Goal: Task Accomplishment & Management: Manage account settings

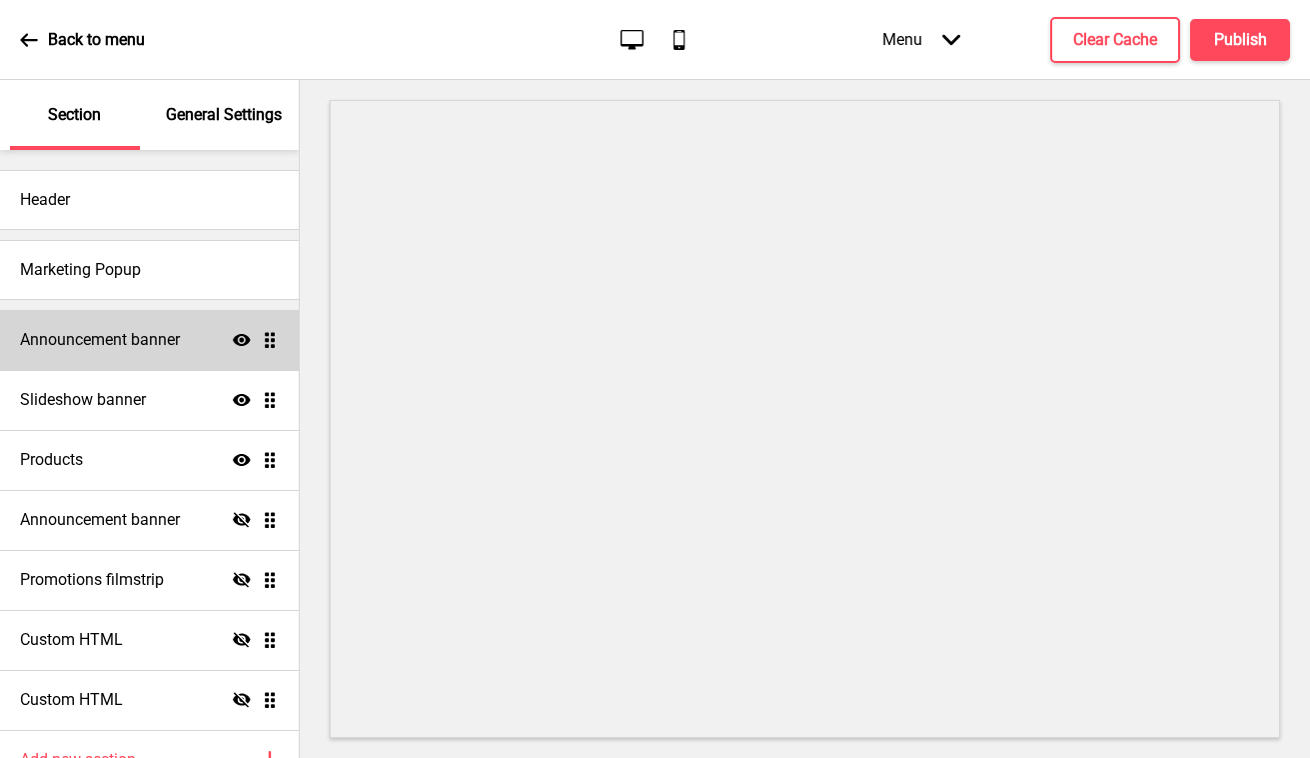
click at [186, 342] on div "Announcement banner Show Drag" at bounding box center [149, 340] width 299 height 60
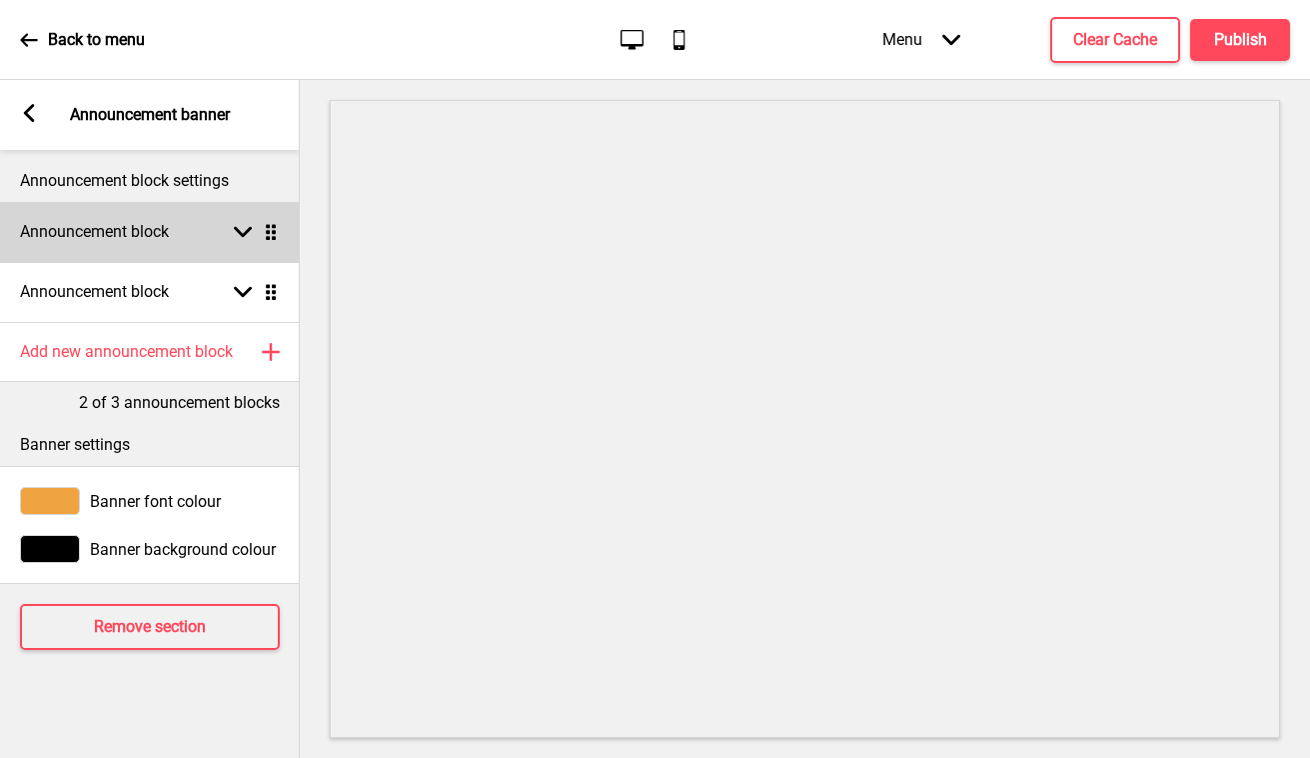
click at [177, 232] on div "Announcement block Arrow down Drag" at bounding box center [150, 232] width 300 height 60
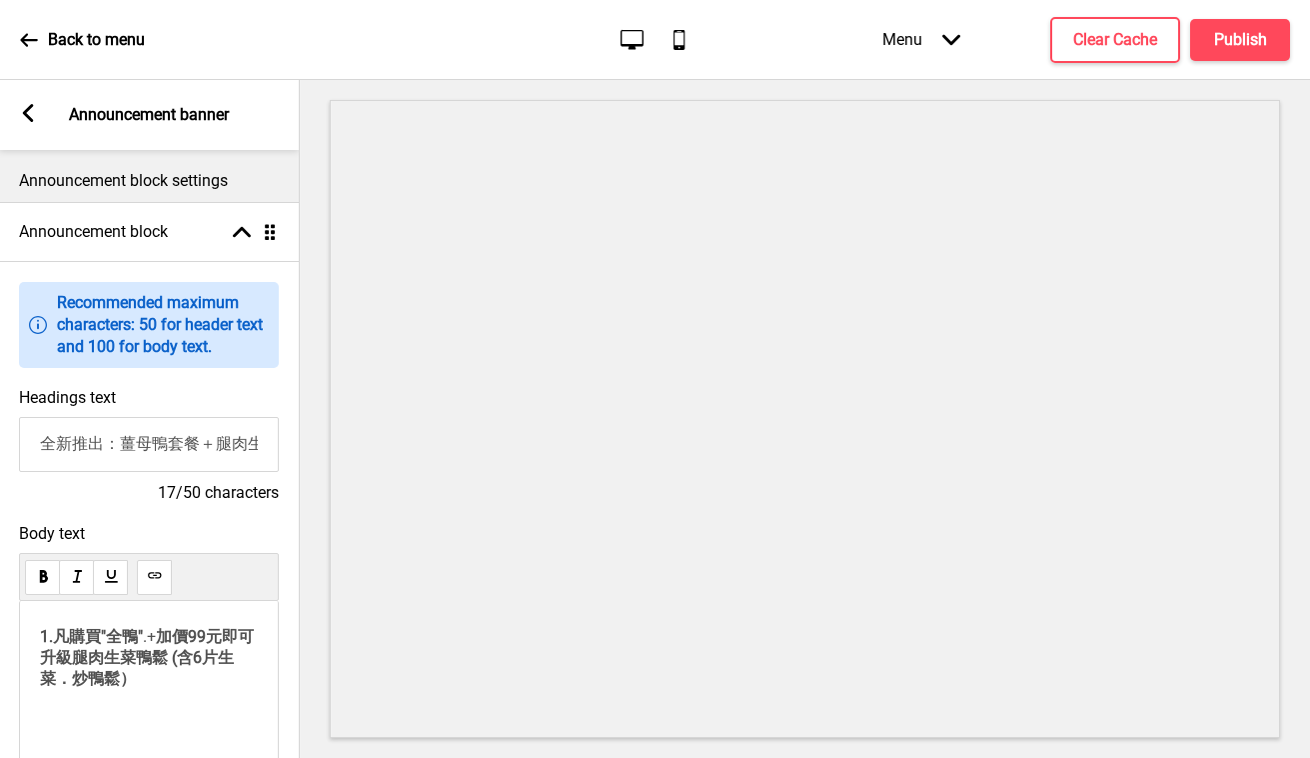
scroll to position [131, 0]
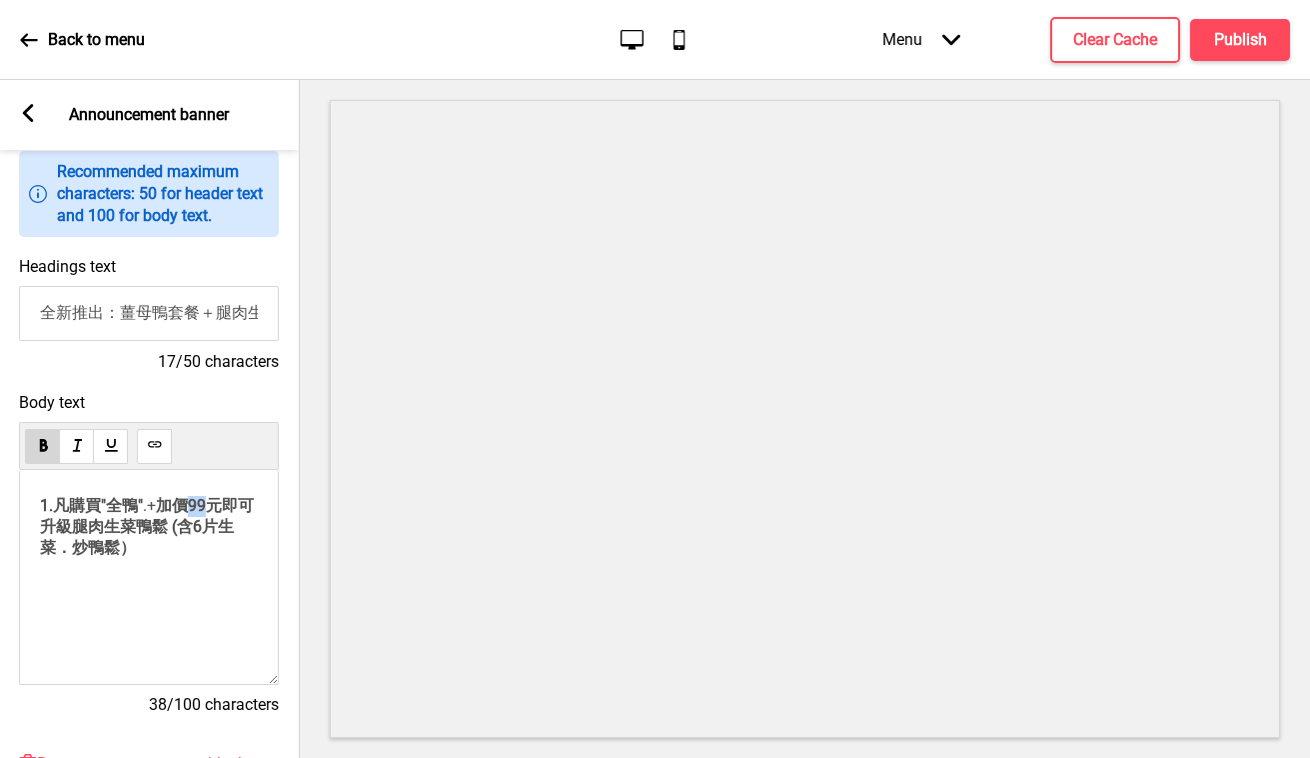
drag, startPoint x: 219, startPoint y: 526, endPoint x: 202, endPoint y: 528, distance: 17.1
click at [202, 528] on span "加價99元即可升級腿肉生菜鴨鬆 (含6片生菜．炒鴨鬆）" at bounding box center [147, 526] width 214 height 61
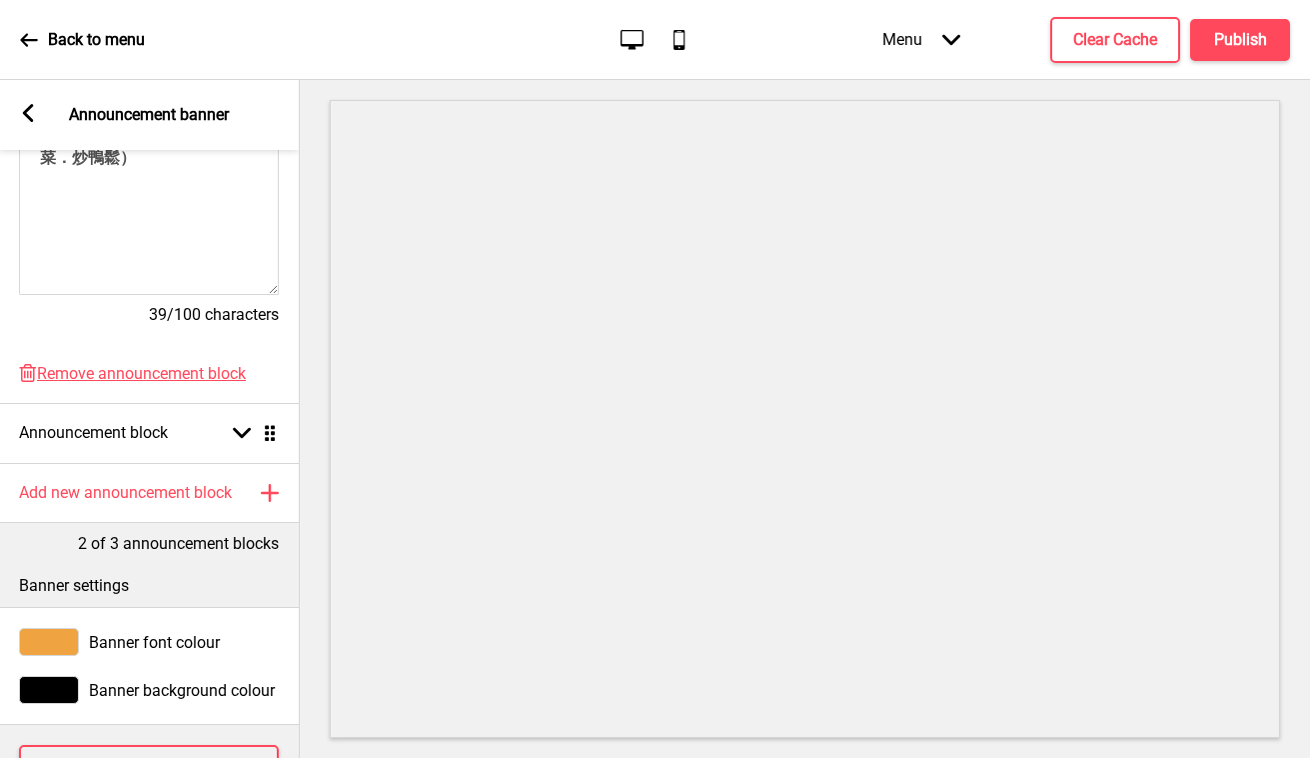
scroll to position [491, 0]
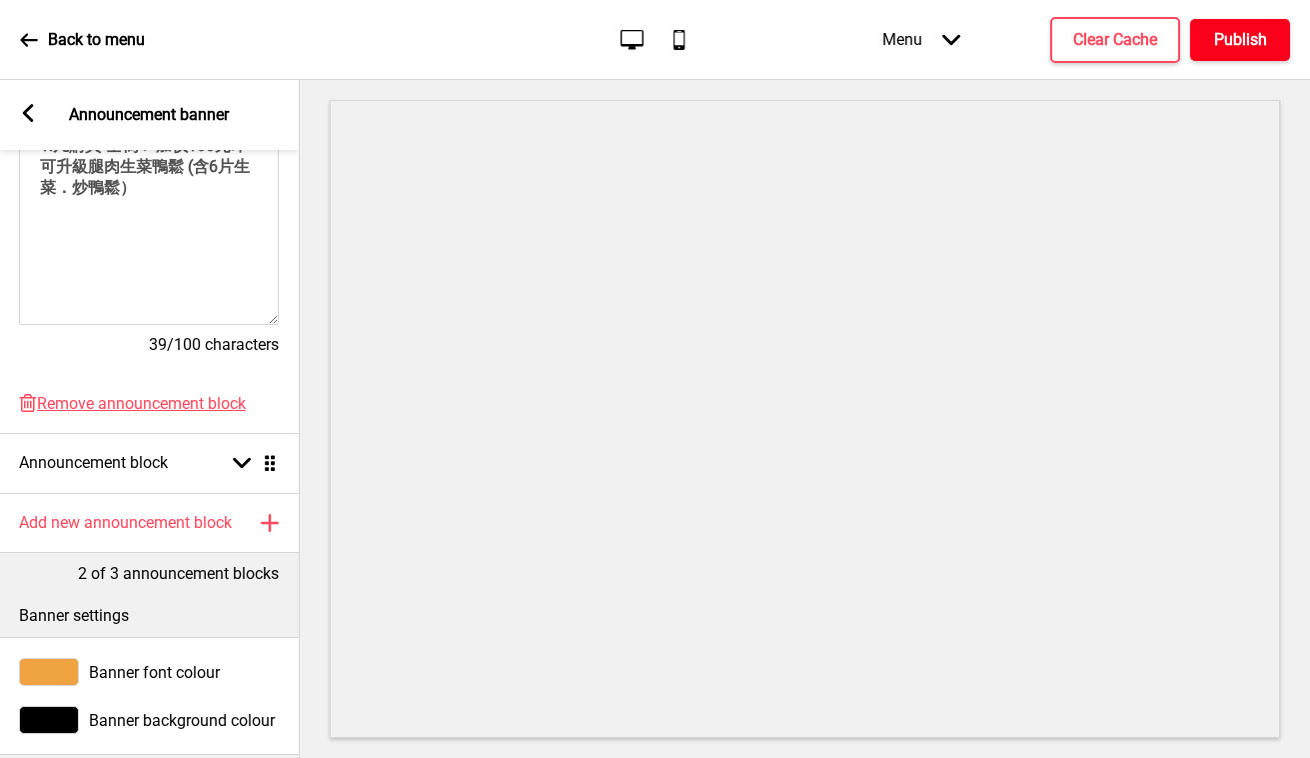
click at [1235, 40] on h4 "Publish" at bounding box center [1240, 40] width 53 height 22
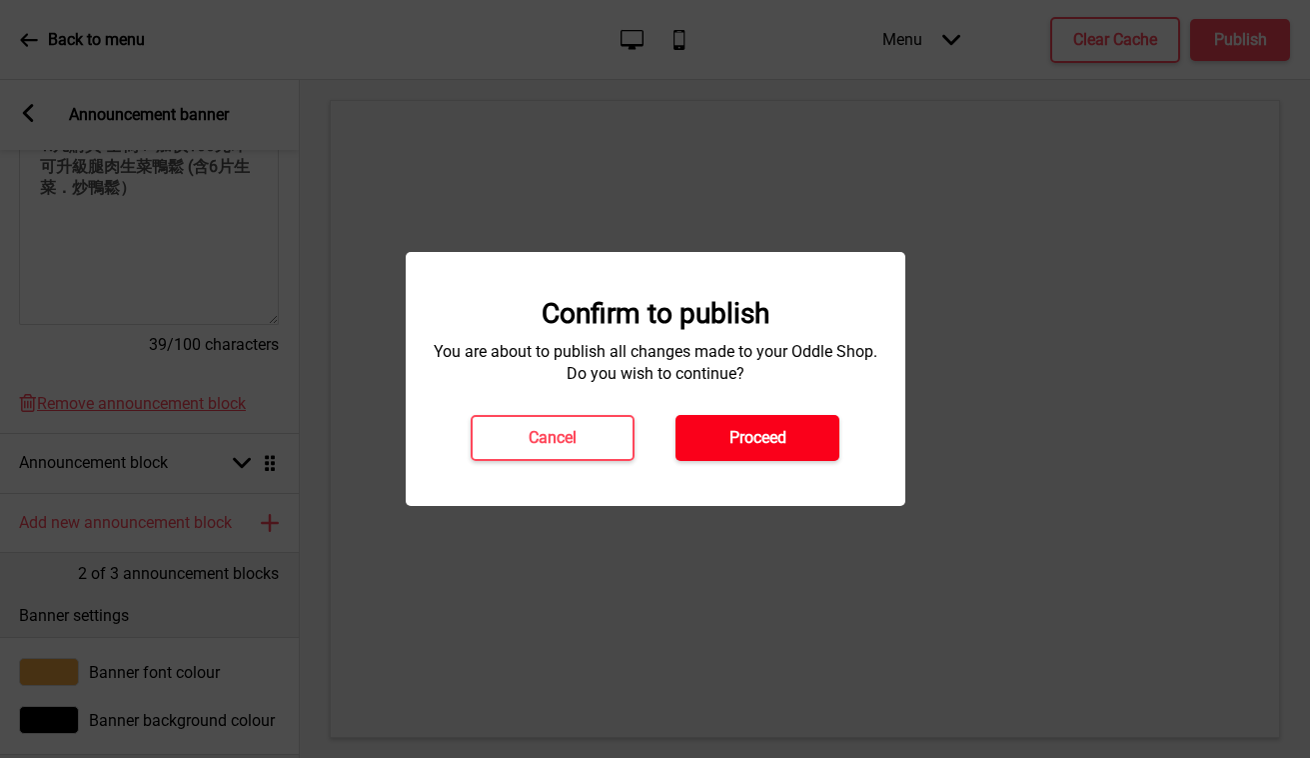
click at [756, 445] on h4 "Proceed" at bounding box center [758, 438] width 57 height 22
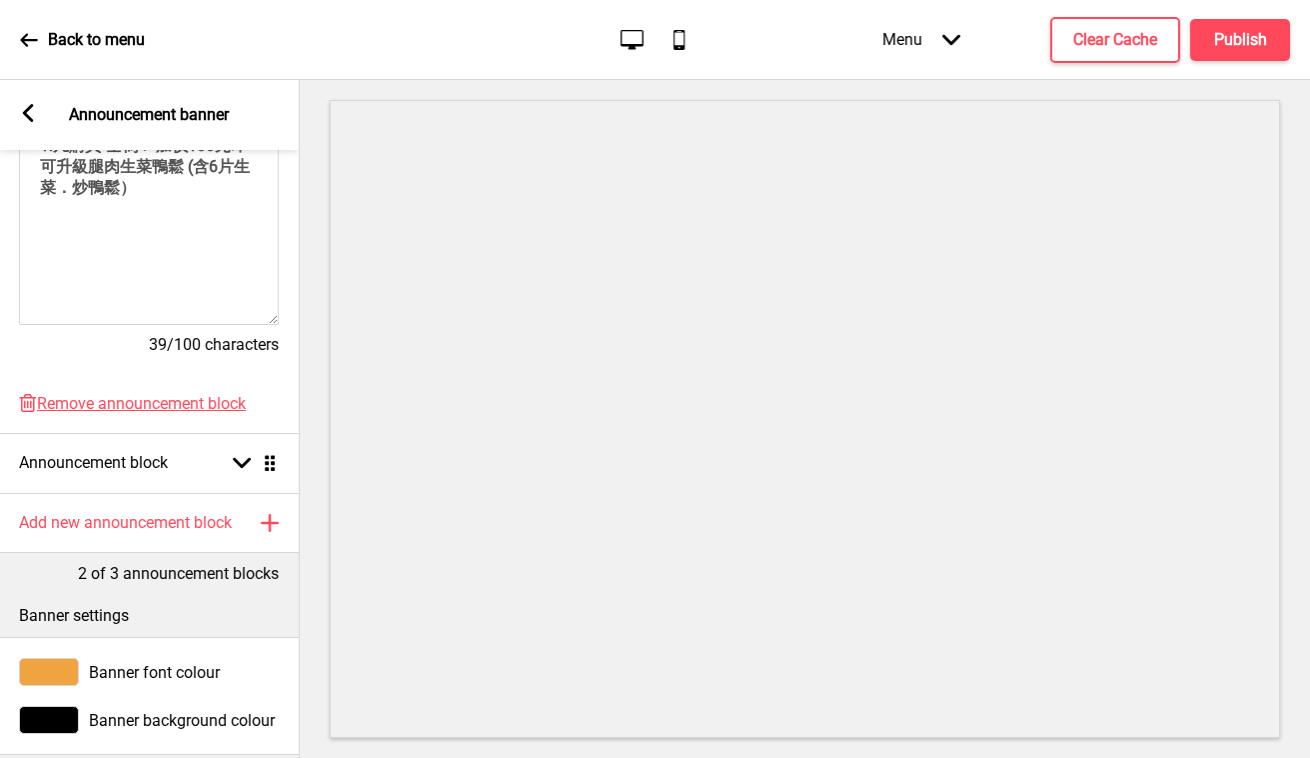
click at [23, 108] on rect at bounding box center [28, 113] width 18 height 18
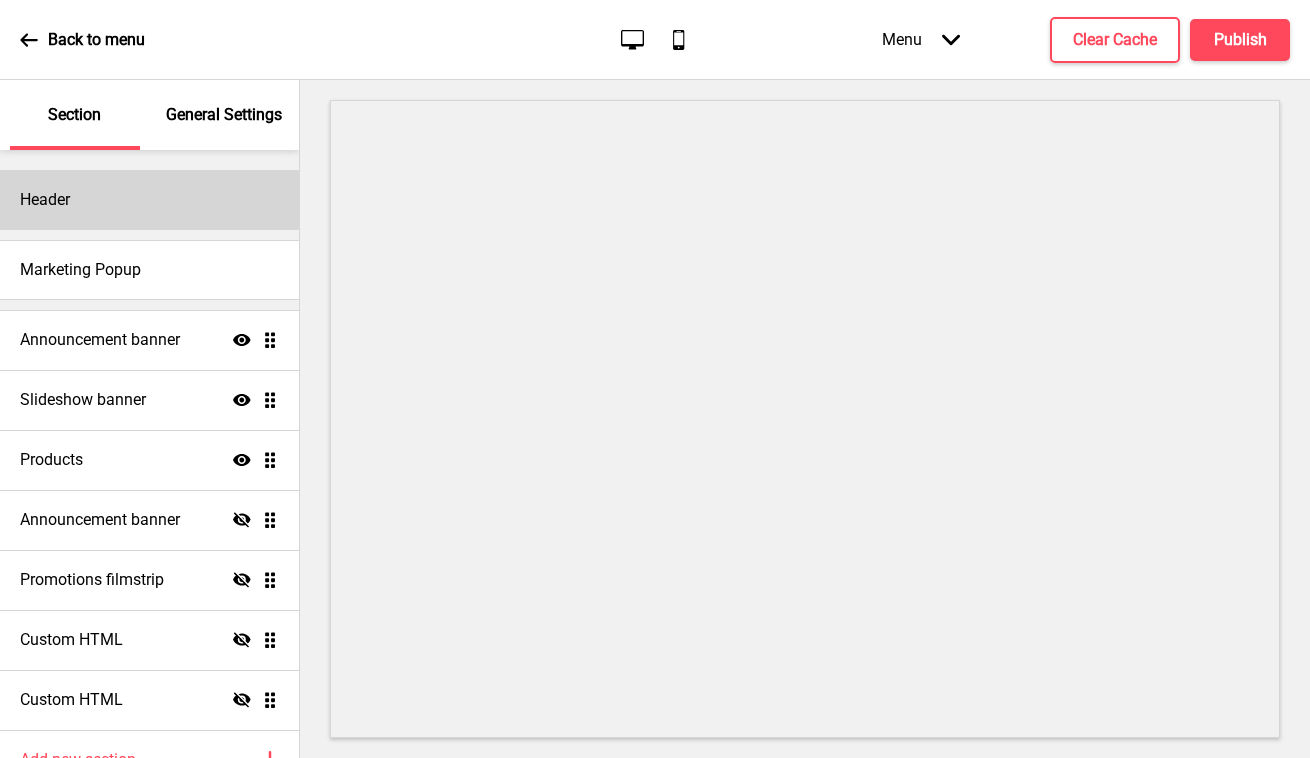
click at [56, 200] on h4 "Header" at bounding box center [45, 200] width 50 height 22
select select "中文 STSong"
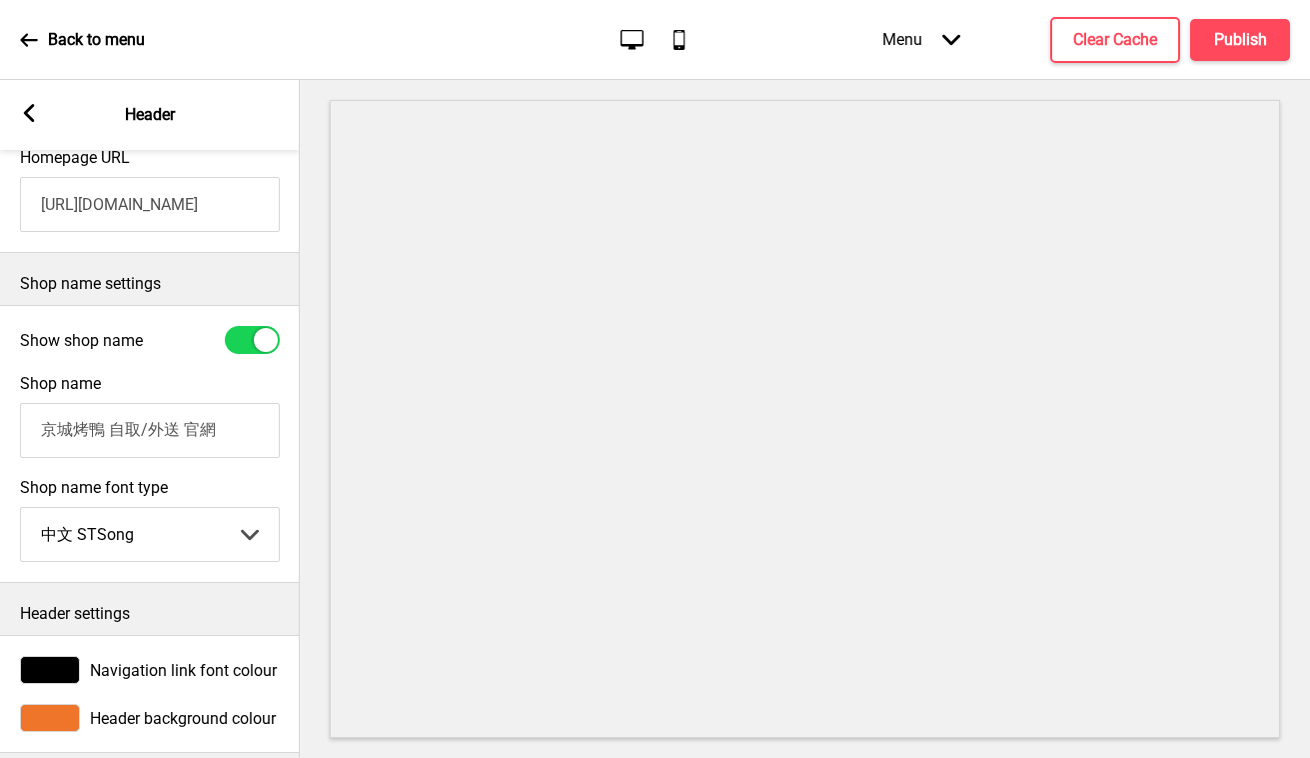
scroll to position [0, 0]
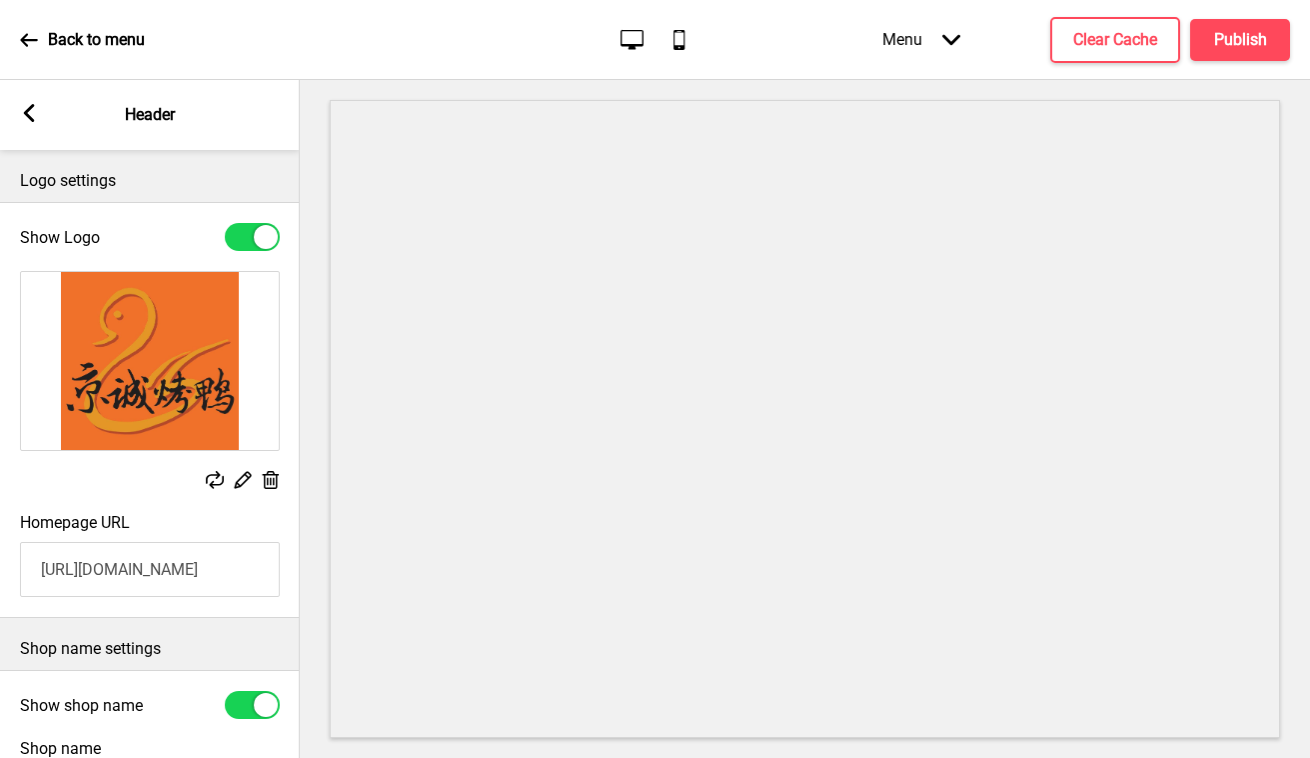
click at [29, 108] on icon at bounding box center [29, 113] width 11 height 18
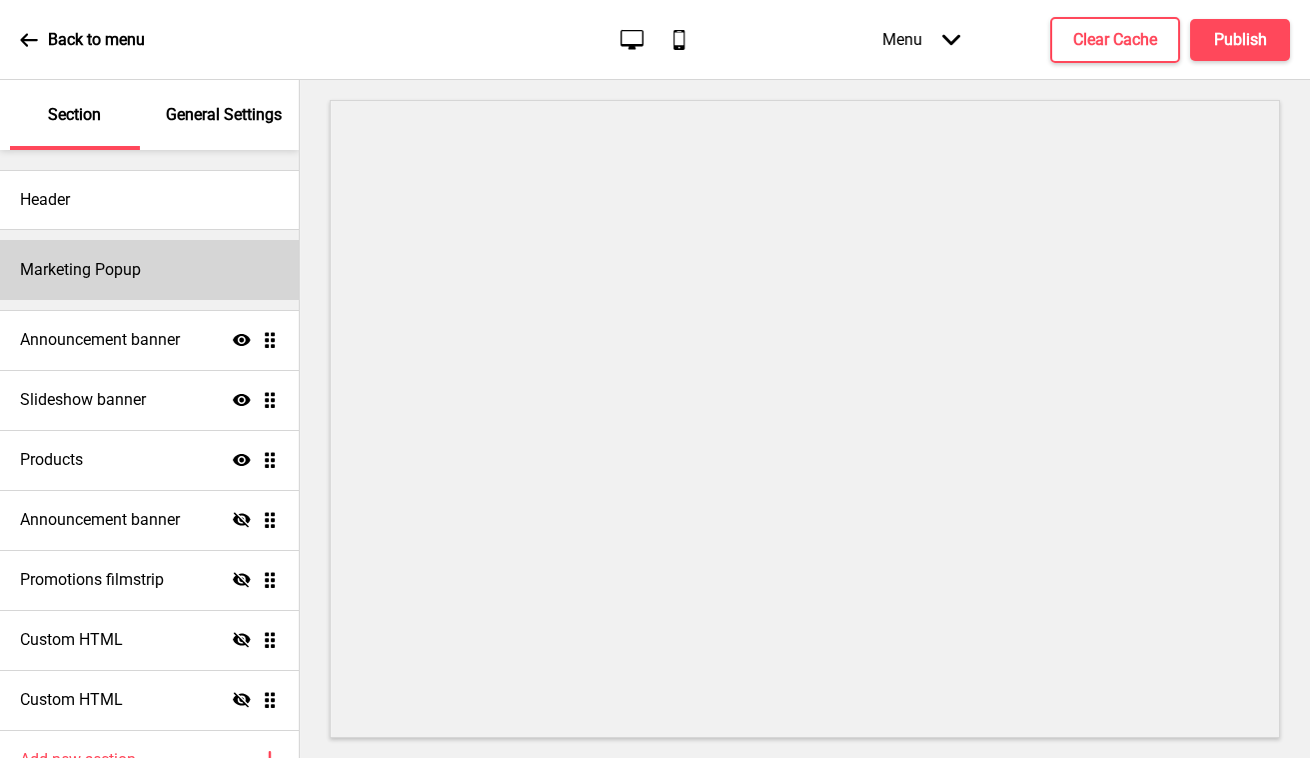
click at [122, 273] on h4 "Marketing Popup" at bounding box center [80, 270] width 121 height 22
select select "timeDelay"
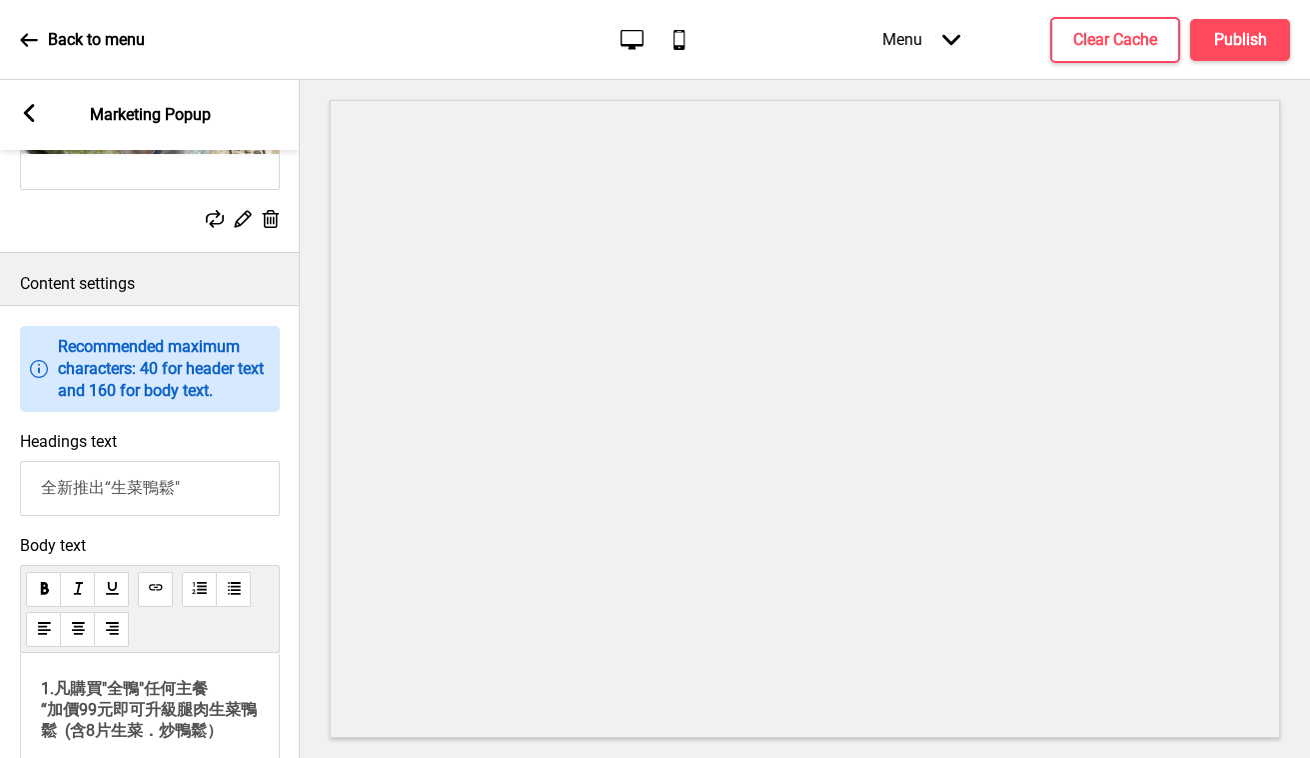
scroll to position [1045, 0]
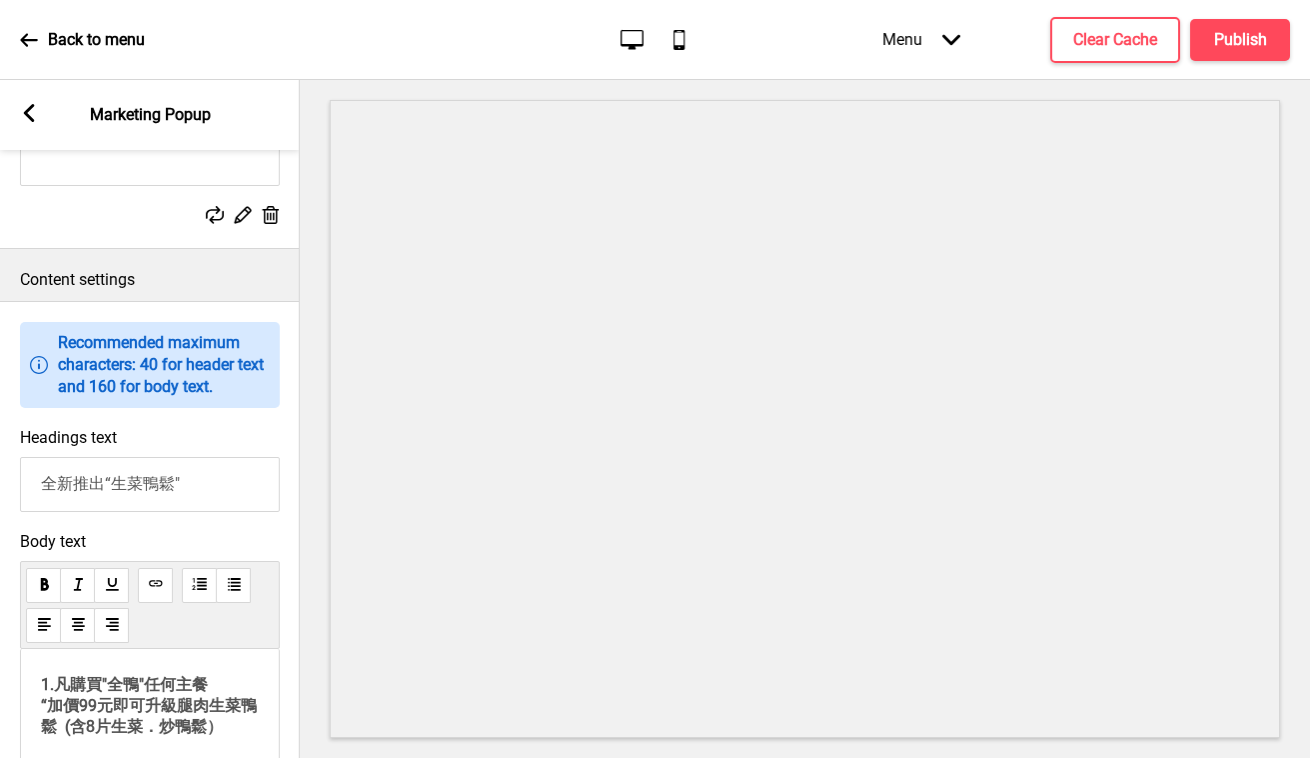
click at [220, 512] on input "全新推出“生菜鴨鬆"" at bounding box center [150, 484] width 260 height 55
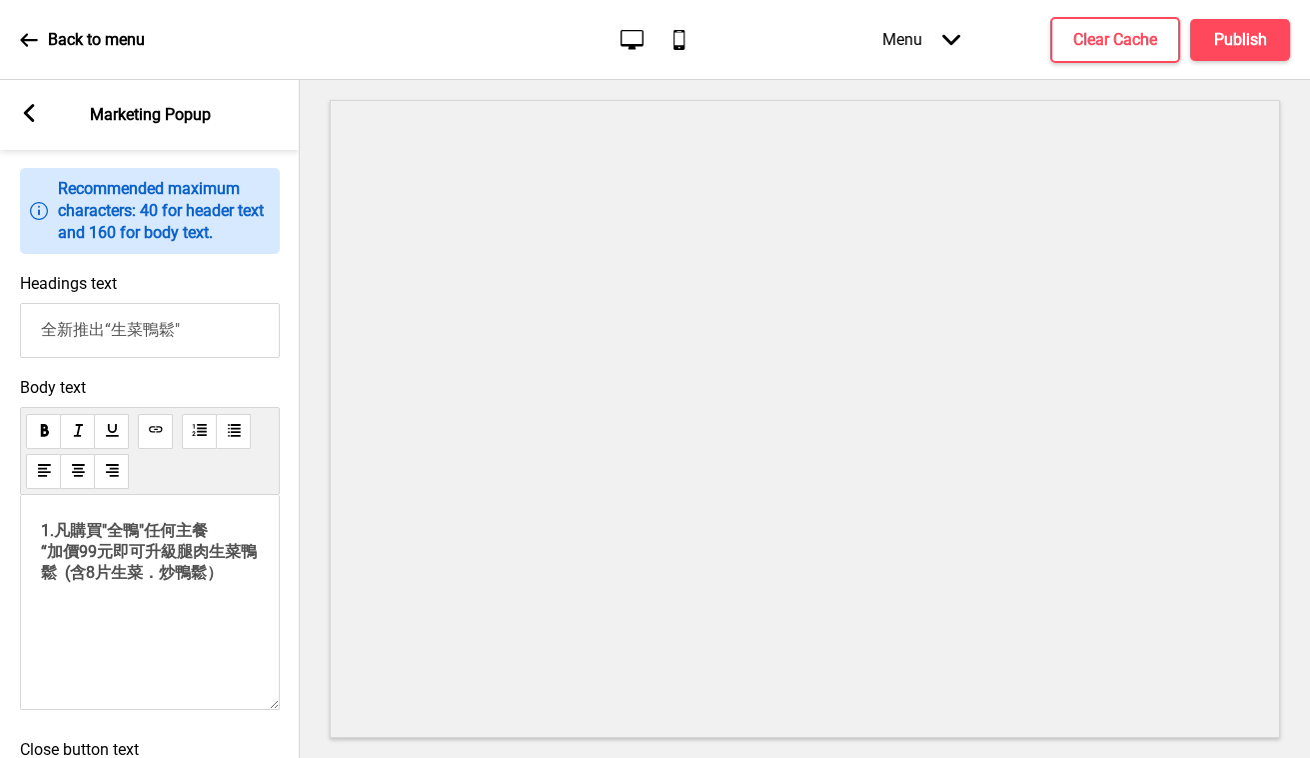
scroll to position [1236, 0]
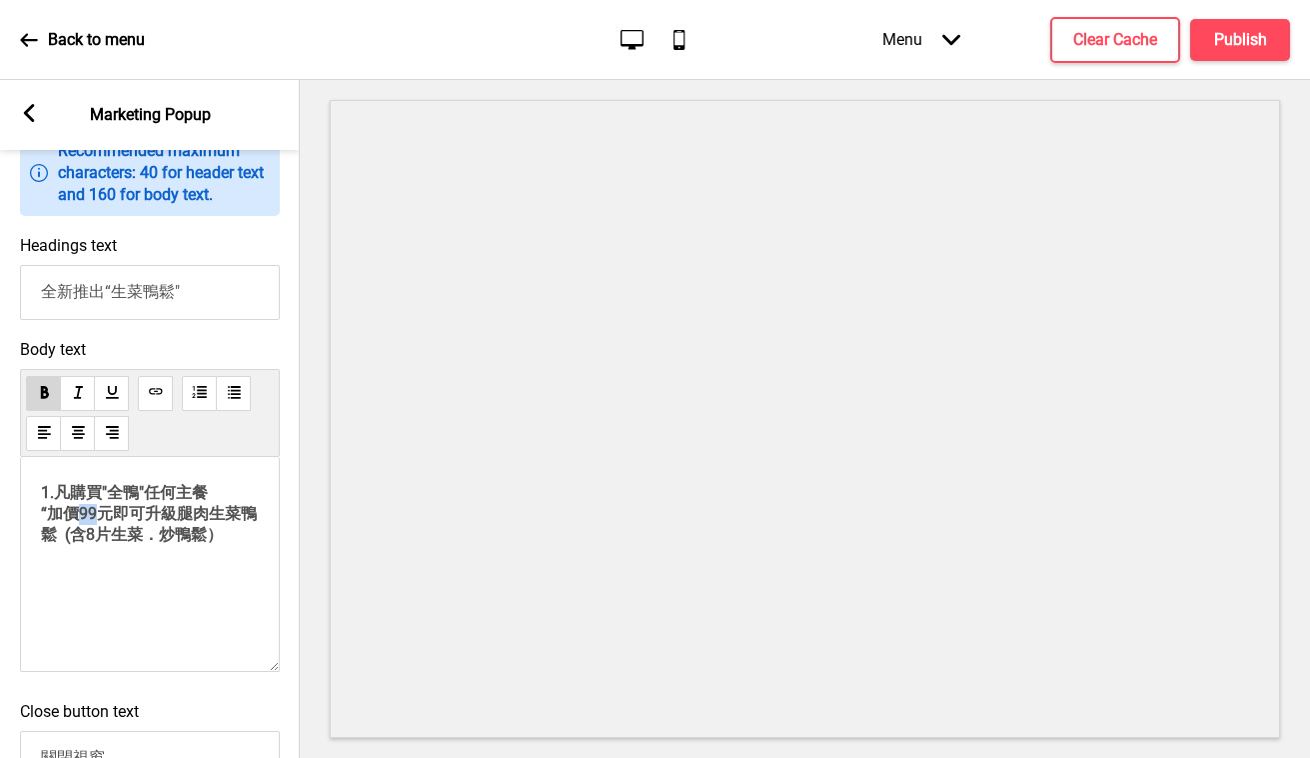
drag, startPoint x: 104, startPoint y: 552, endPoint x: 86, endPoint y: 550, distance: 18.1
click at [86, 544] on span "1.凡購買"全鴨"任何主餐 “加價99元即可升級腿肉生菜鴨鬆 (含8片生菜．炒鴨鬆）" at bounding box center [149, 513] width 216 height 61
click at [250, 546] on p "1.凡購買"全鴨"任何主餐 “加價100元即可升級腿肉生菜鴨鬆 (含8片生菜．炒鴨鬆）" at bounding box center [150, 514] width 218 height 63
drag, startPoint x: 154, startPoint y: 536, endPoint x: 102, endPoint y: 537, distance: 52.0
click at [102, 537] on span "1.凡購買"全鴨"任何主餐 “加價100元即可升級腿肉生菜鴨鬆 (含8片生菜．炒鴨鬆）" at bounding box center [145, 513] width 209 height 61
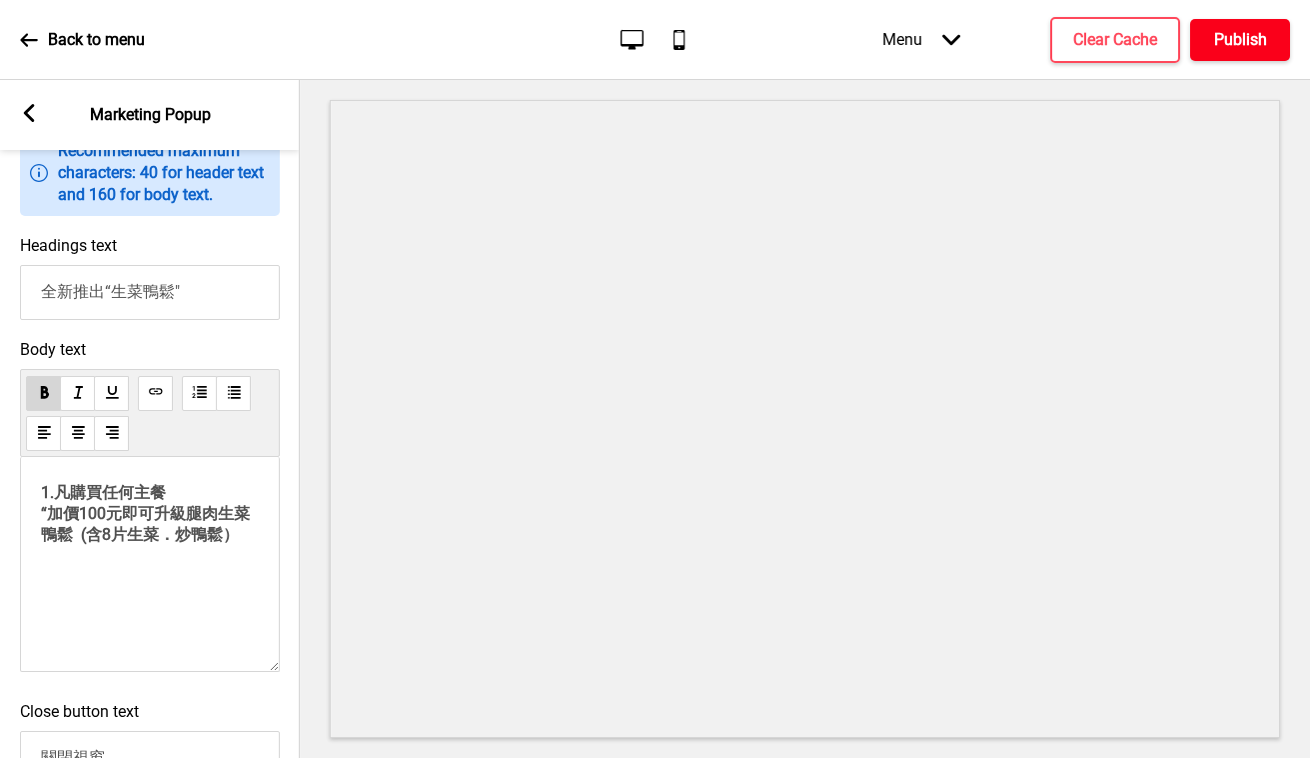
click at [1248, 33] on h4 "Publish" at bounding box center [1240, 40] width 53 height 22
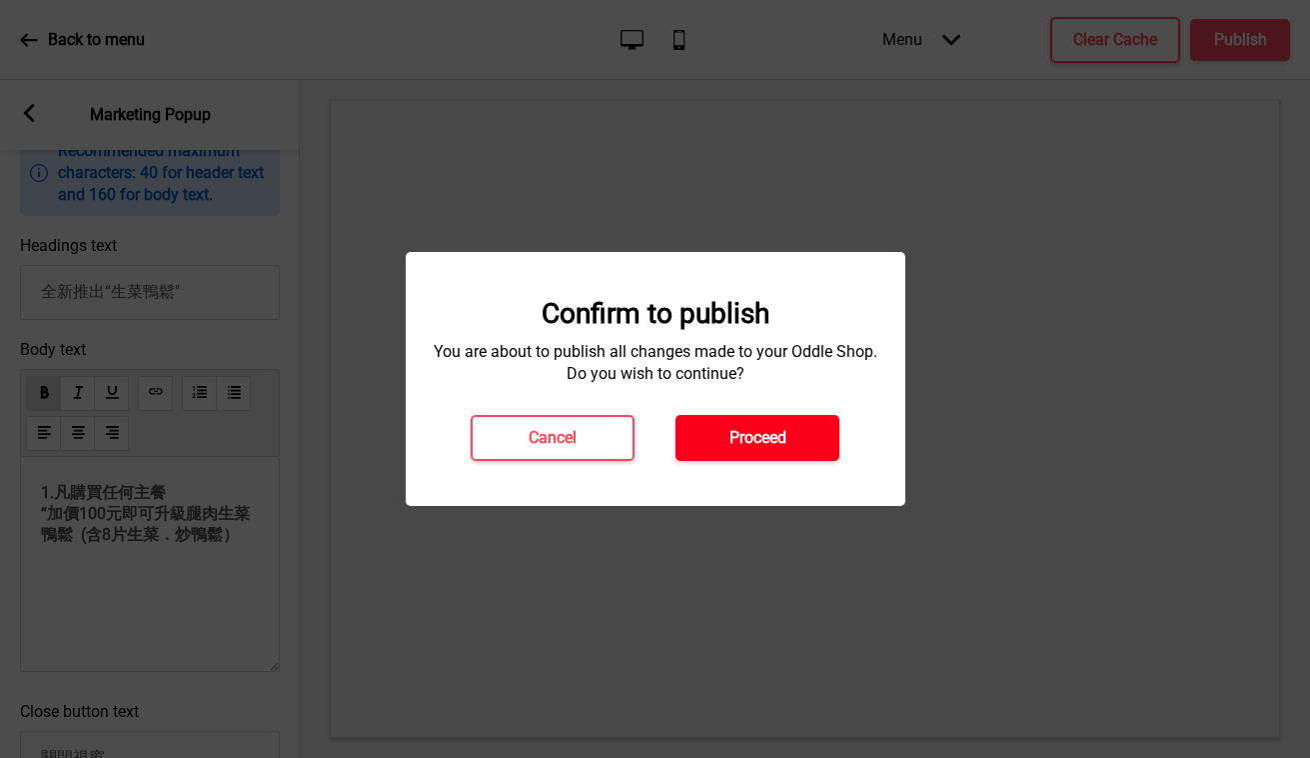
click at [806, 438] on button "Proceed" at bounding box center [758, 438] width 164 height 46
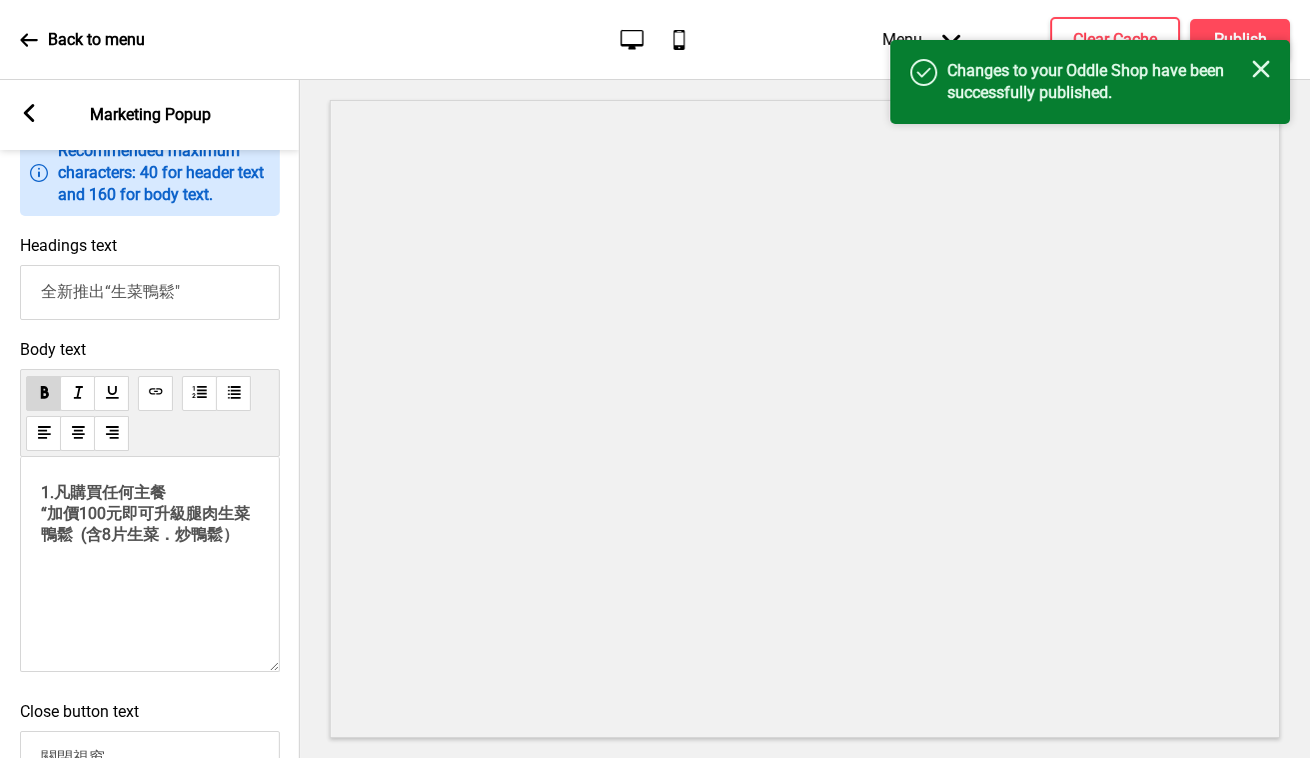
click at [1261, 70] on rect at bounding box center [1261, 69] width 18 height 18
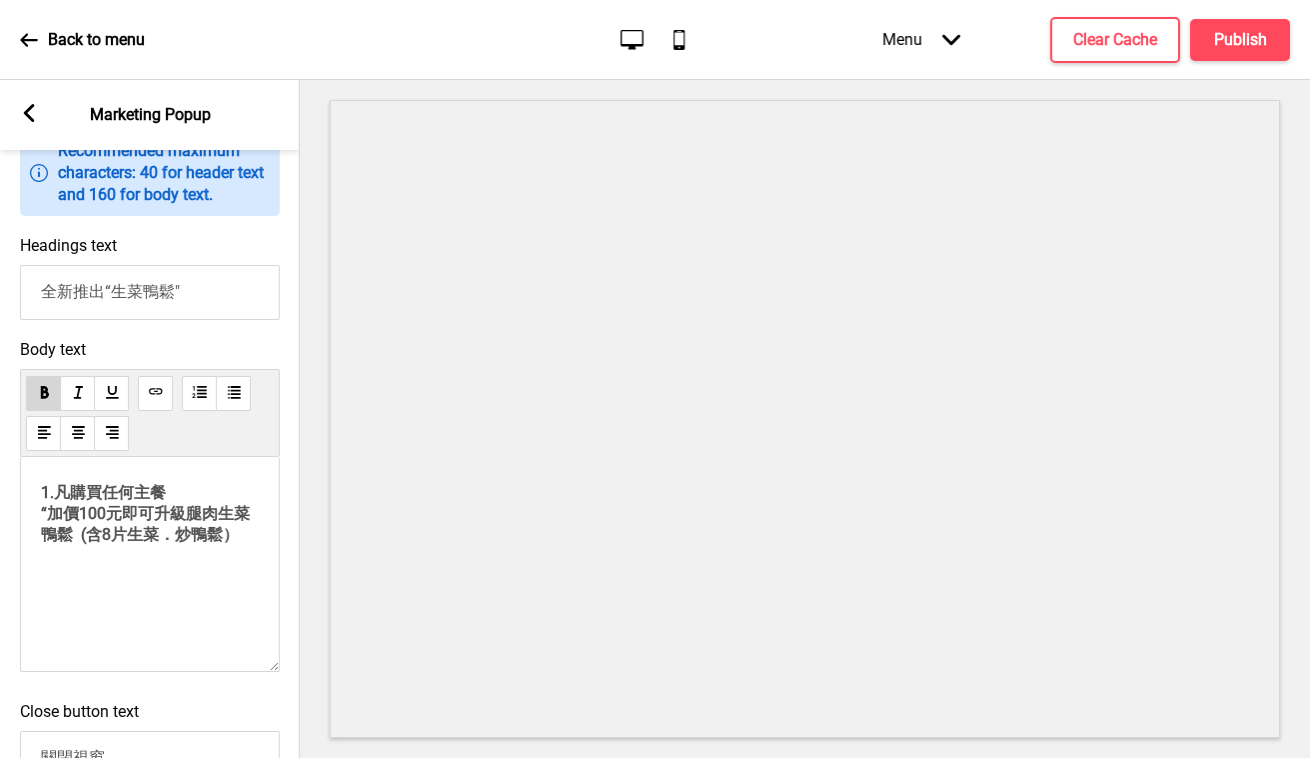
click at [26, 108] on rect at bounding box center [29, 113] width 18 height 18
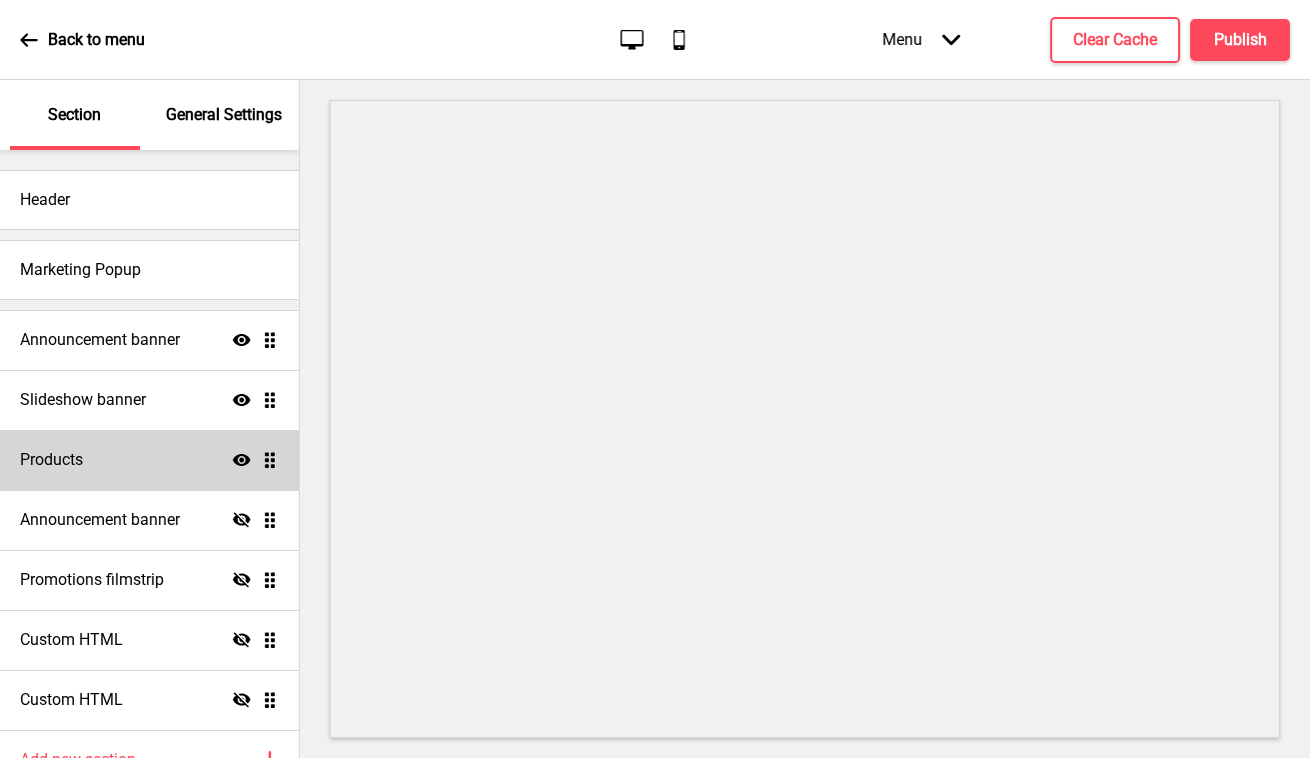
scroll to position [102, 0]
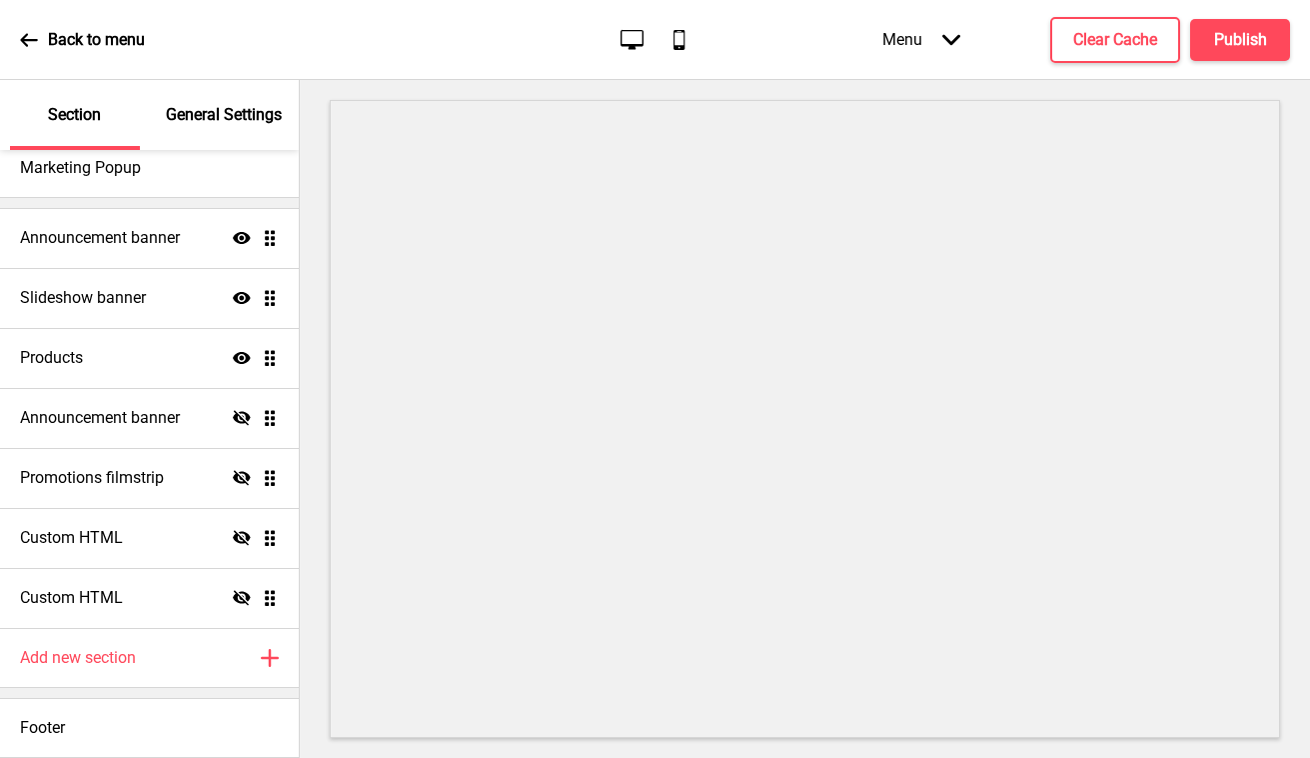
click at [226, 113] on p "General Settings" at bounding box center [224, 115] width 116 height 22
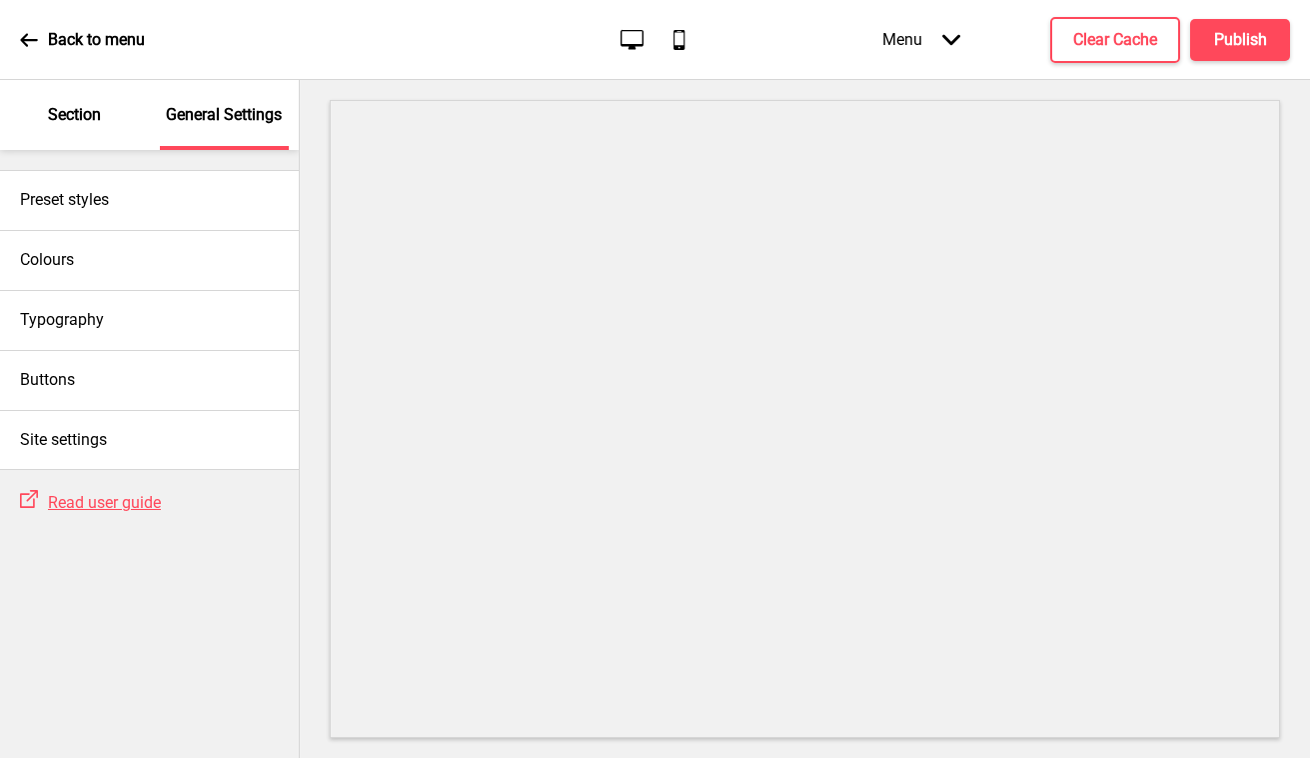
scroll to position [0, 0]
click at [30, 38] on icon at bounding box center [29, 40] width 18 height 18
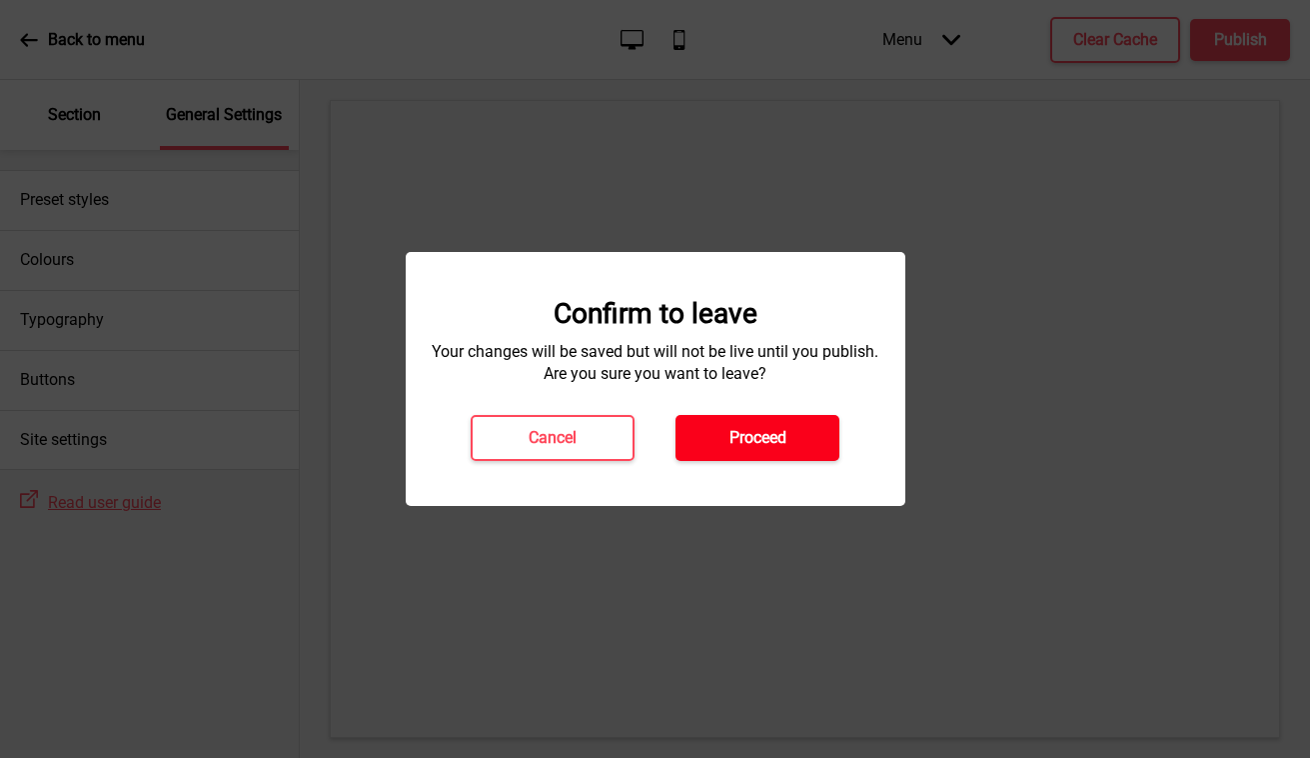
click at [780, 448] on h4 "Proceed" at bounding box center [758, 438] width 57 height 22
